Goal: Task Accomplishment & Management: Manage account settings

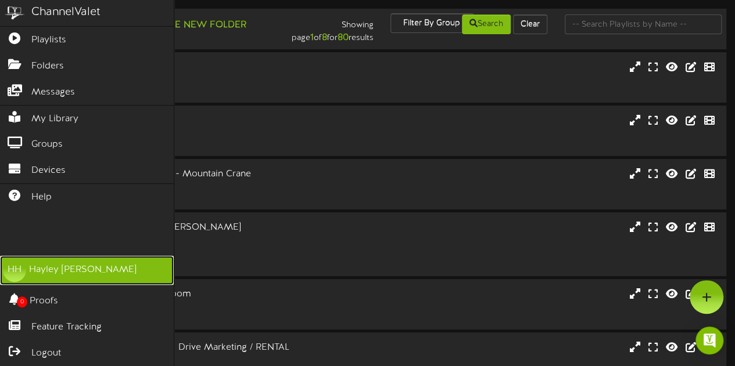
click at [58, 275] on div "Hayley Hautau" at bounding box center [82, 270] width 107 height 13
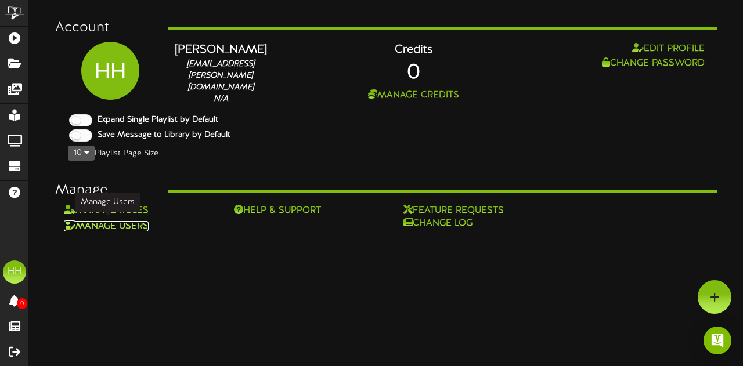
click at [114, 222] on link "Manage Users" at bounding box center [106, 226] width 85 height 10
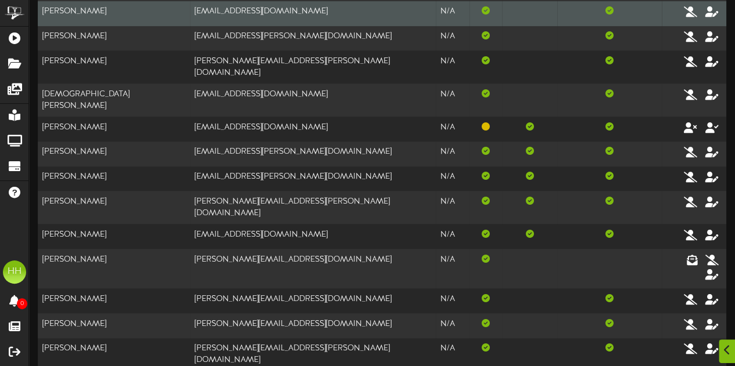
scroll to position [244, 0]
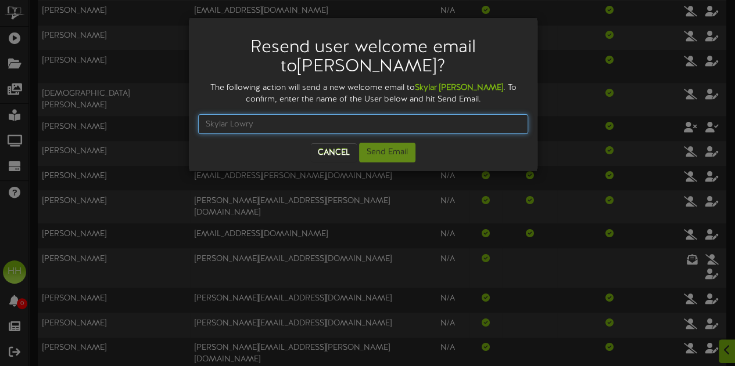
click at [251, 128] on input "text" at bounding box center [363, 124] width 330 height 20
type input "Skylar Lowry"
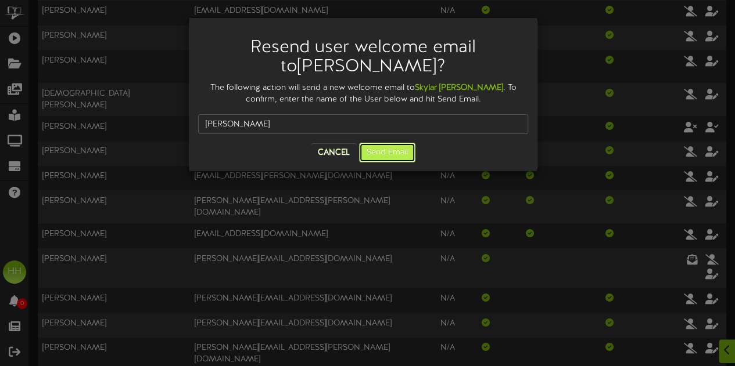
click at [391, 150] on button "Send Email" at bounding box center [387, 153] width 56 height 20
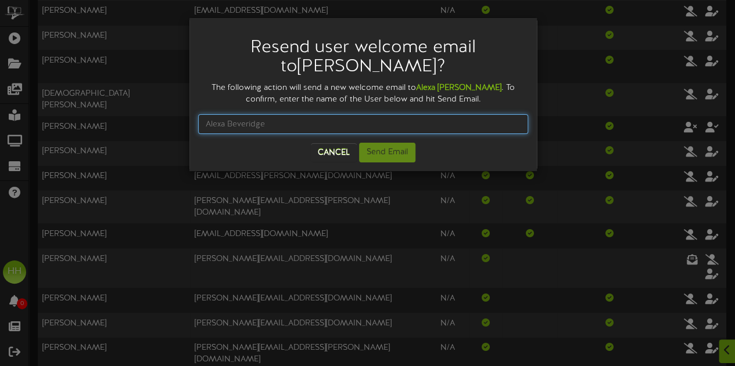
click at [309, 120] on input "text" at bounding box center [363, 124] width 330 height 20
type input "Alexa Beveridge"
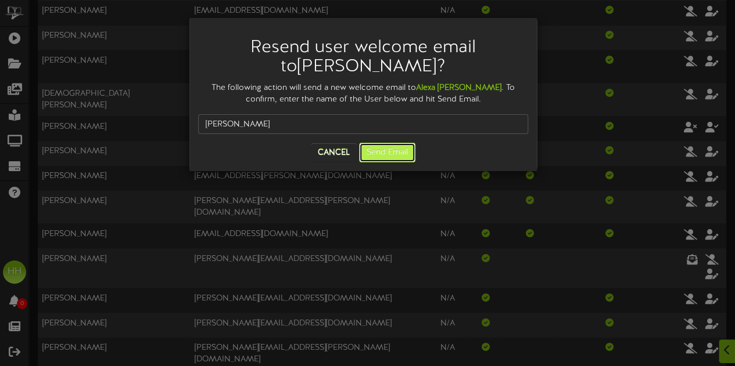
click at [390, 149] on button "Send Email" at bounding box center [387, 153] width 56 height 20
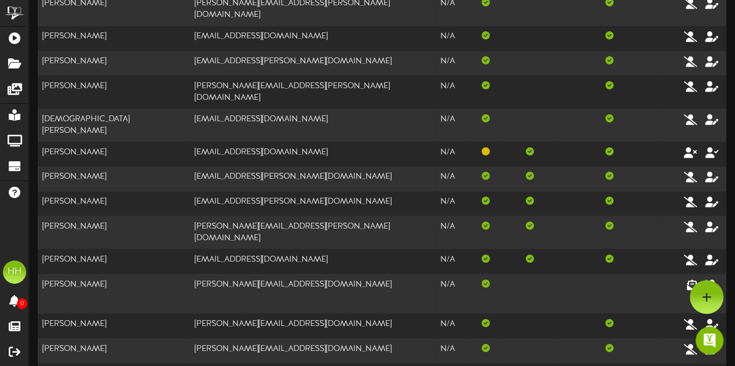
scroll to position [70, 0]
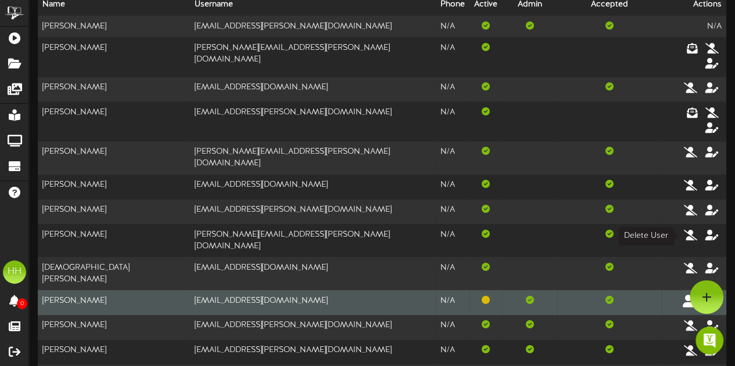
click at [689, 294] on icon at bounding box center [690, 300] width 16 height 13
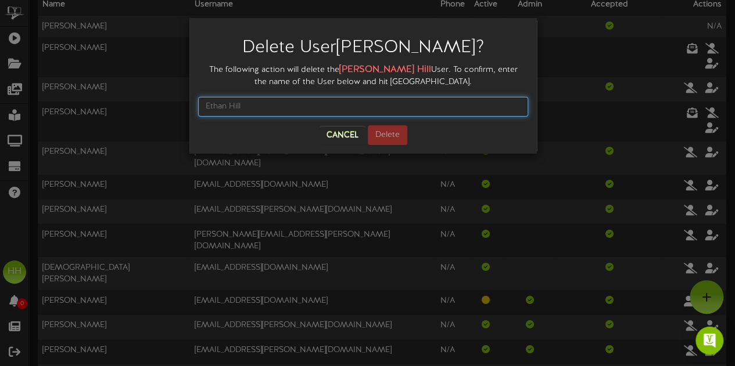
click at [381, 106] on input "text" at bounding box center [363, 107] width 330 height 20
type input "Ethan Hill"
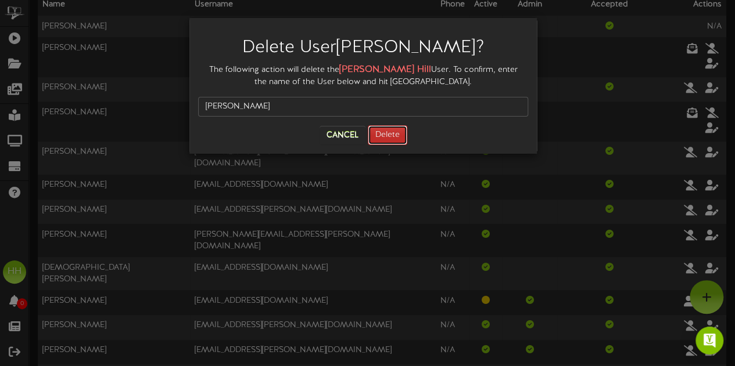
click at [399, 128] on button "Delete" at bounding box center [387, 135] width 39 height 20
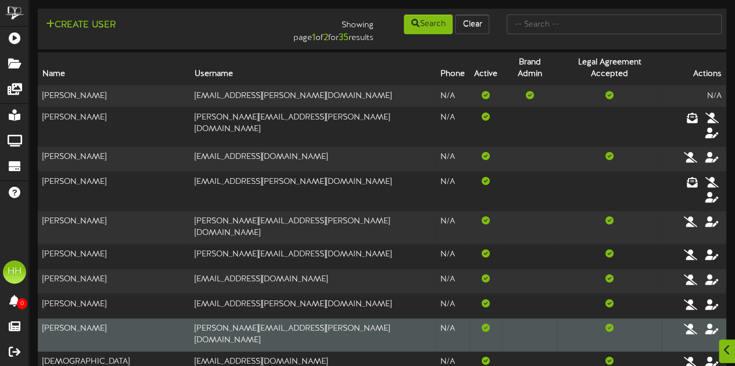
scroll to position [58, 0]
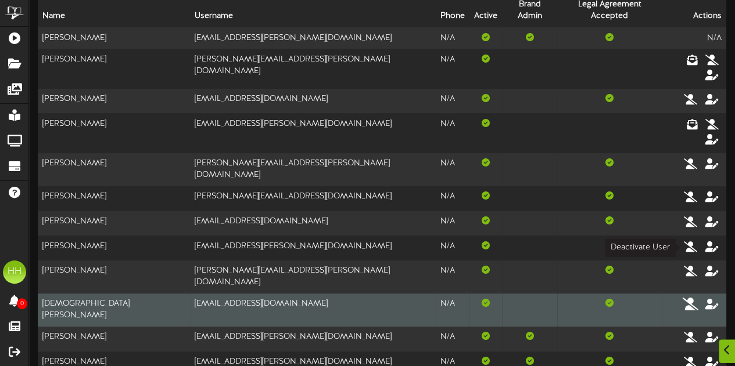
click at [686, 298] on icon at bounding box center [690, 304] width 16 height 13
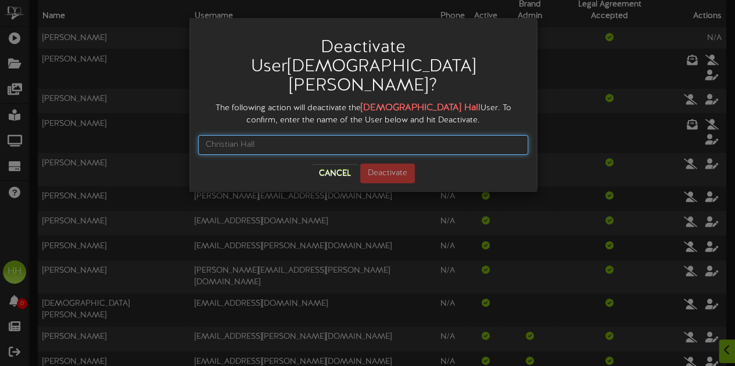
click at [361, 135] on input "text" at bounding box center [363, 145] width 330 height 20
type input "c"
type input "Christian Hall"
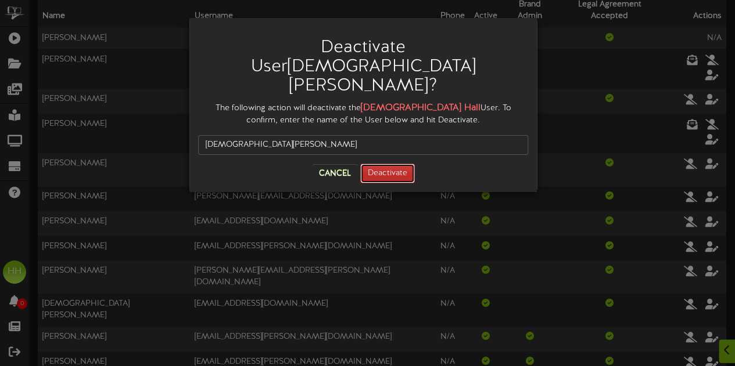
click at [403, 164] on button "Deactivate" at bounding box center [387, 174] width 55 height 20
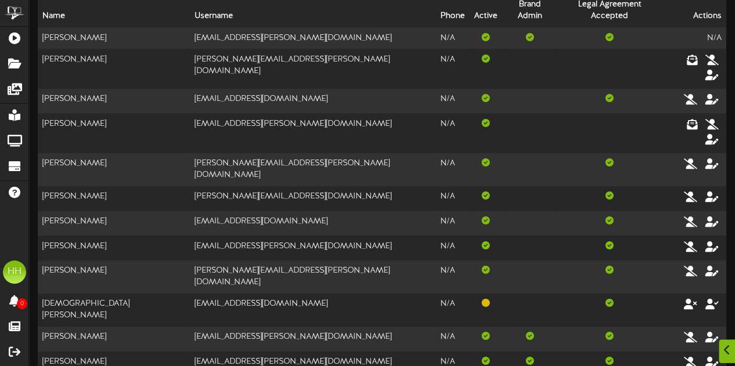
scroll to position [0, 0]
